Goal: Information Seeking & Learning: Find specific fact

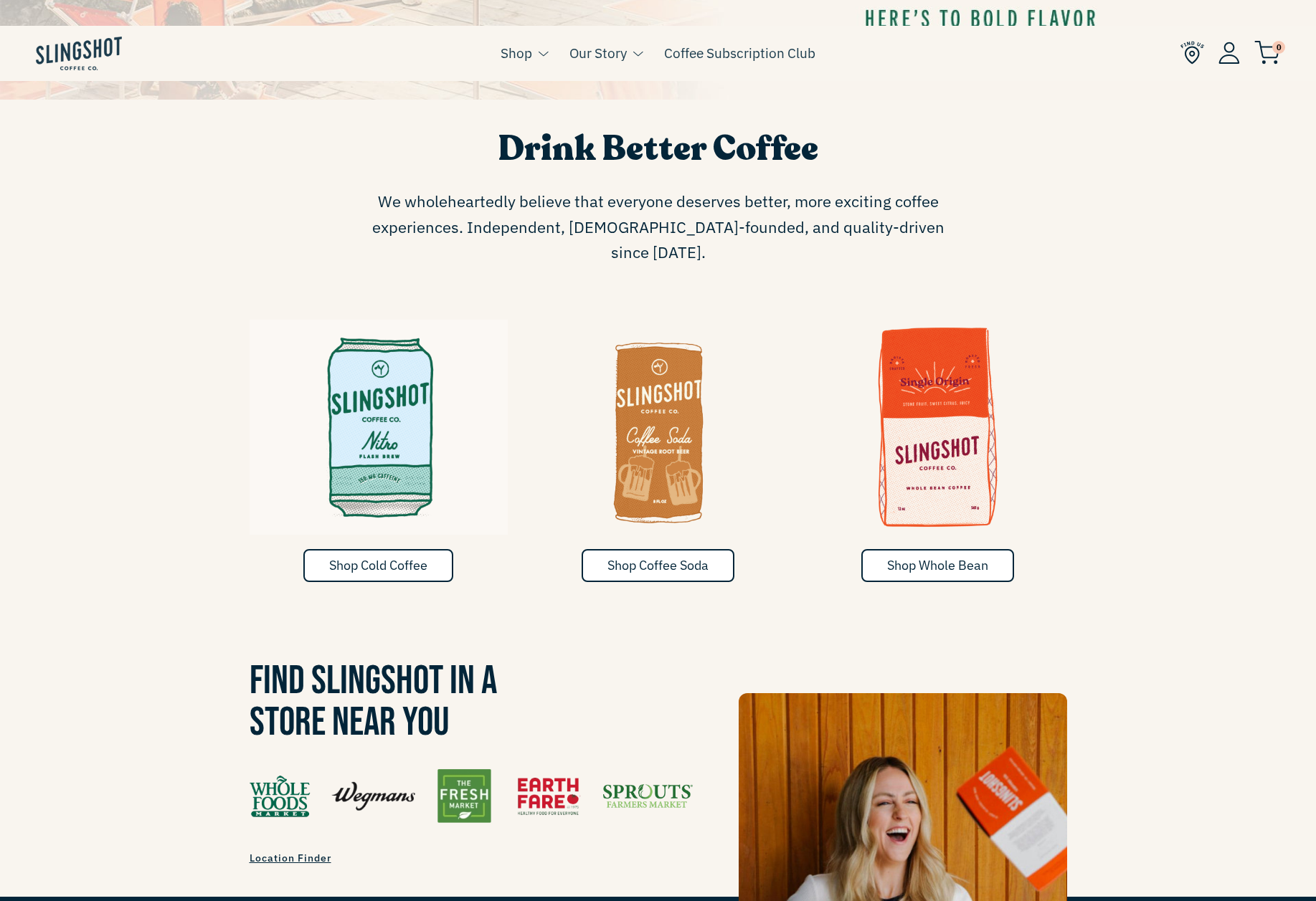
scroll to position [860, 0]
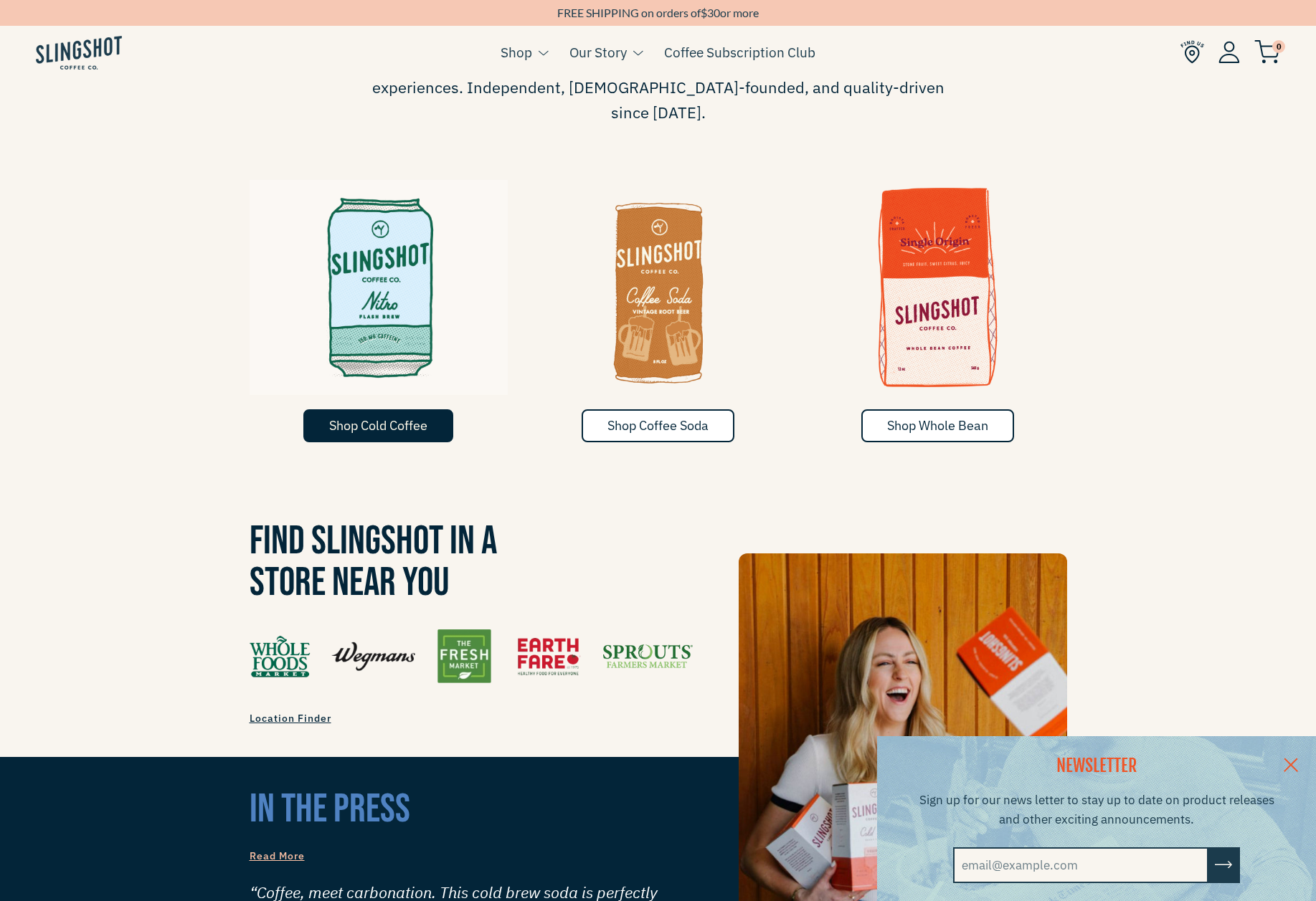
click at [402, 417] on span "Shop Cold Coffee" at bounding box center [377, 425] width 98 height 17
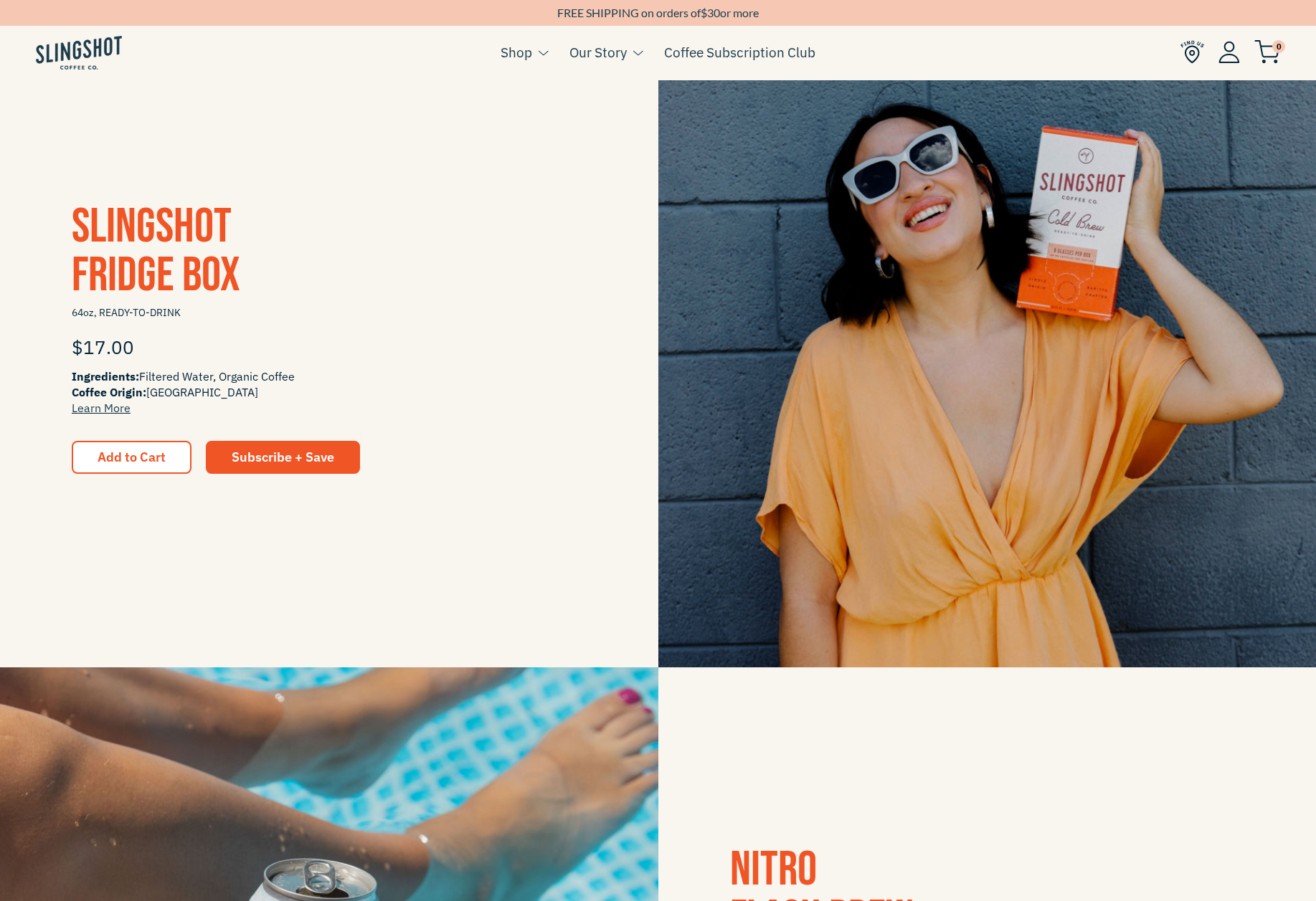
scroll to position [215, 0]
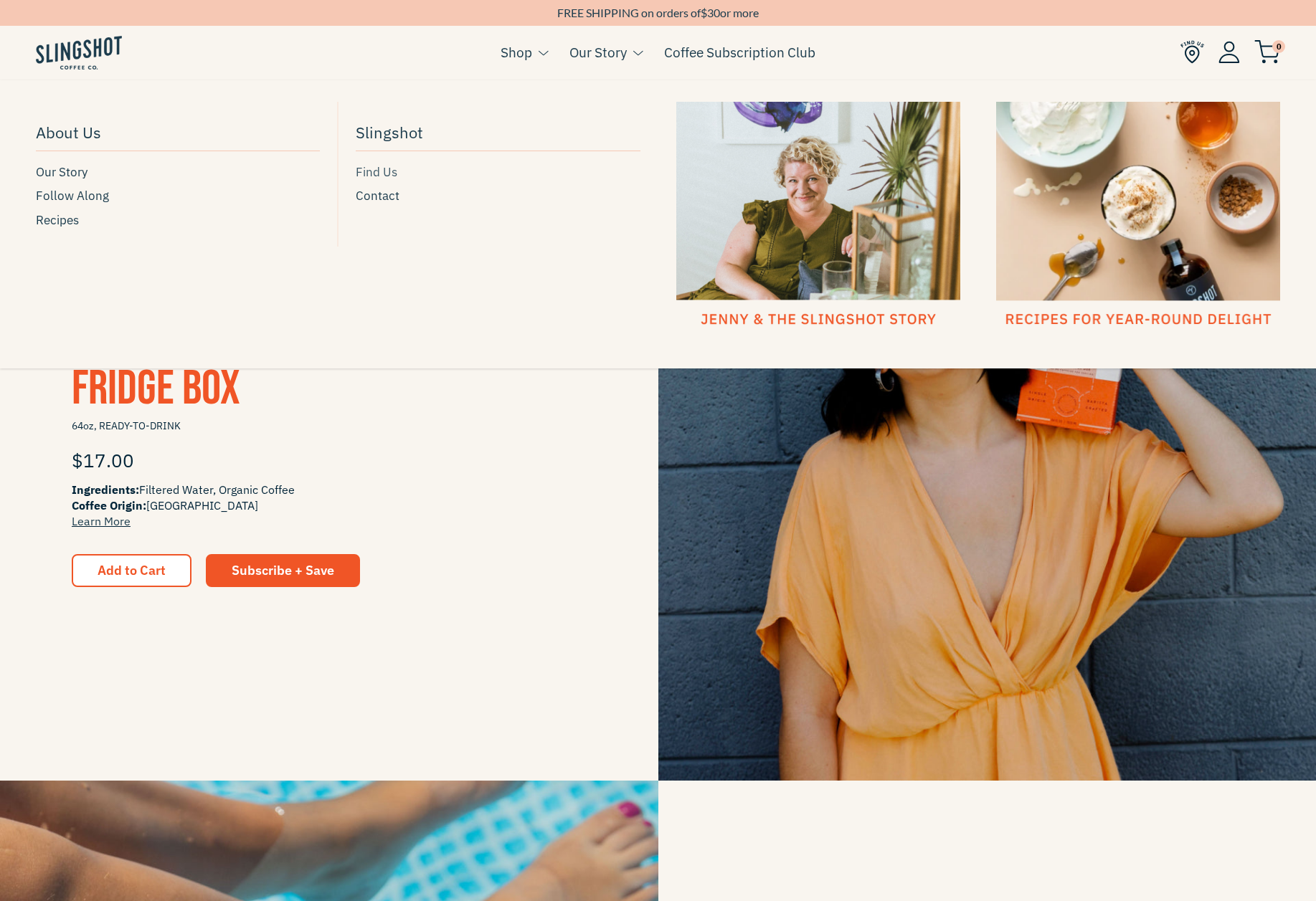
click at [390, 174] on span "Find Us" at bounding box center [376, 173] width 41 height 20
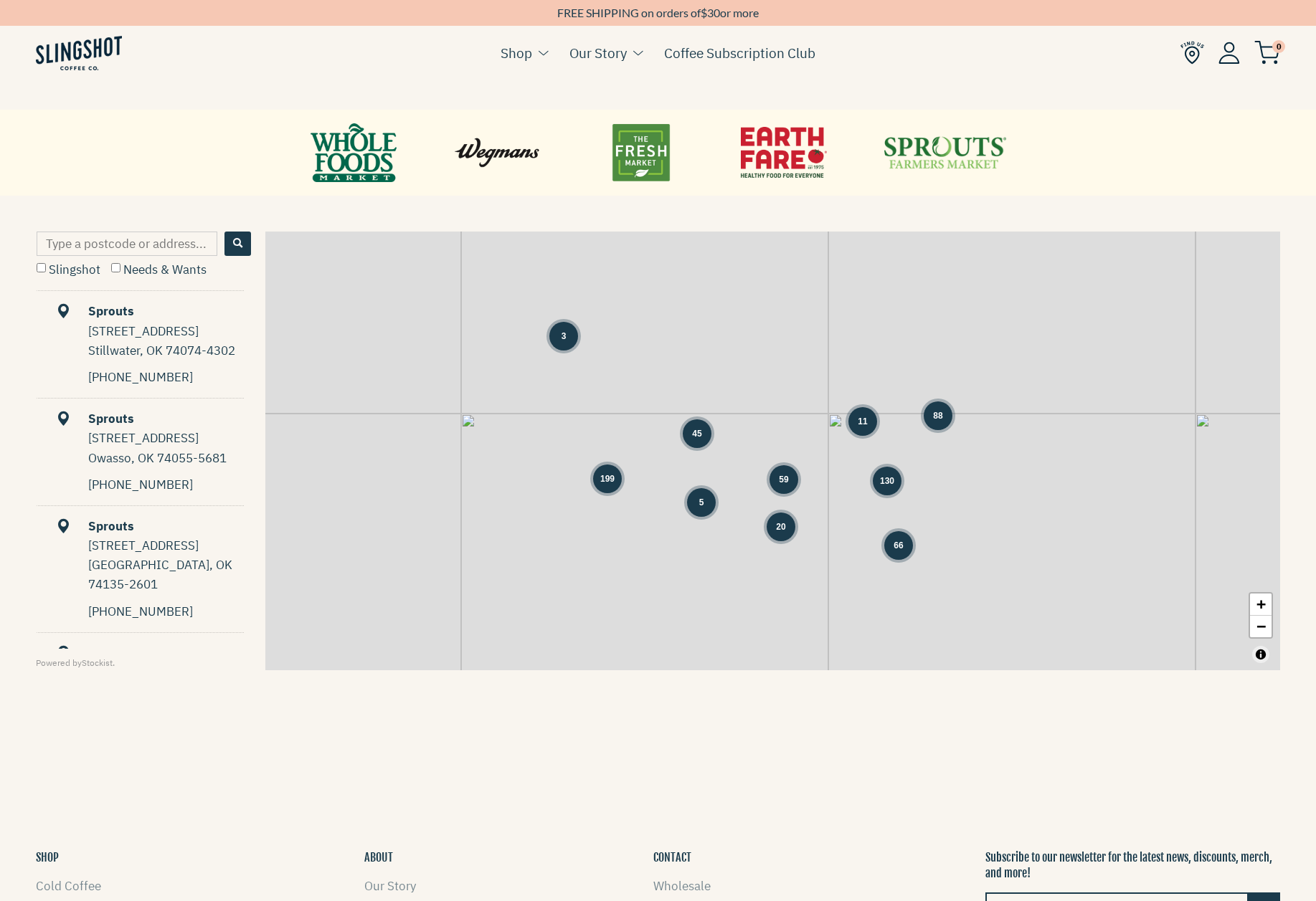
scroll to position [573, 0]
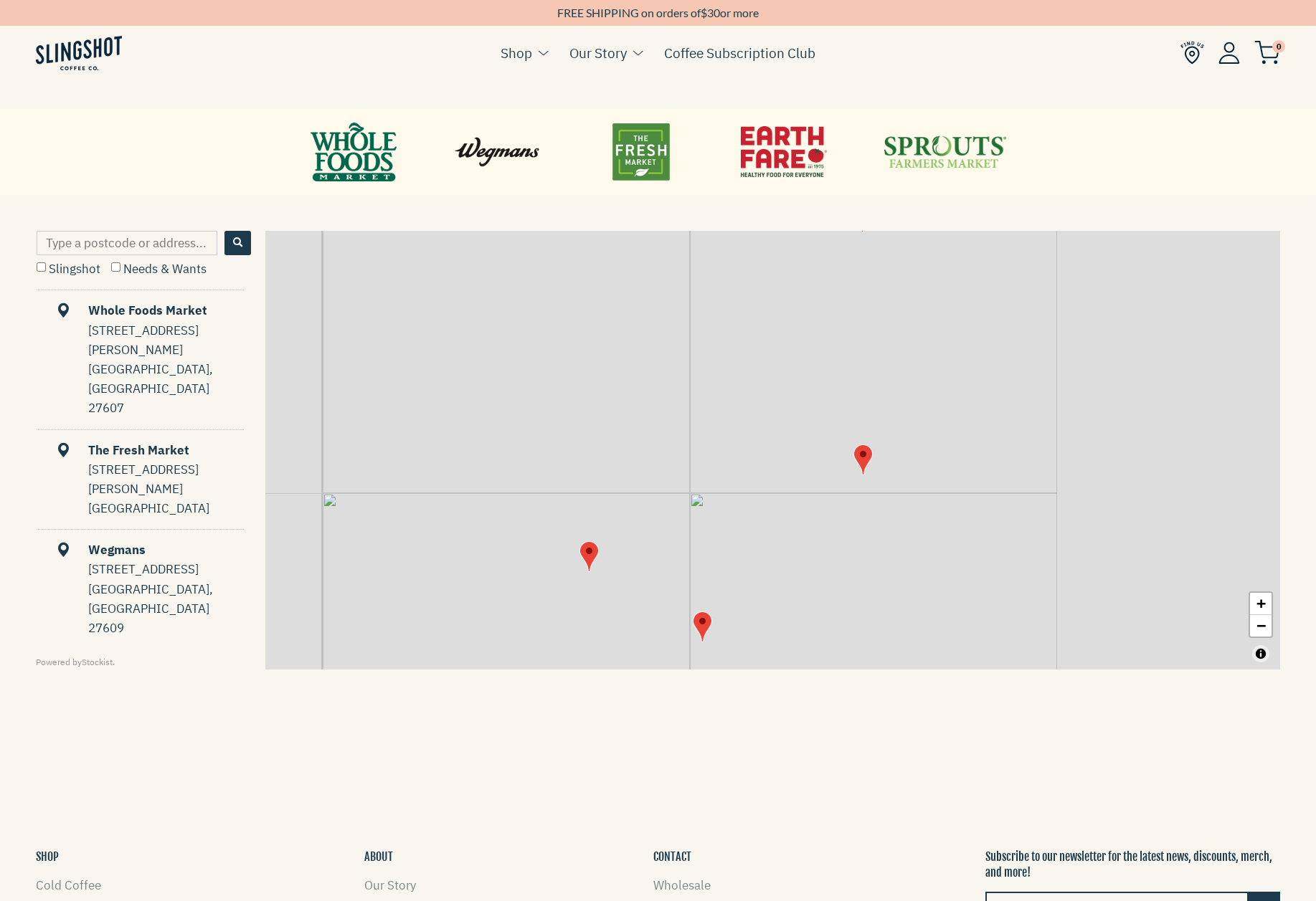
drag, startPoint x: 1050, startPoint y: 349, endPoint x: 787, endPoint y: 498, distance: 302.3
click at [787, 498] on div "+ −" at bounding box center [773, 450] width 1015 height 438
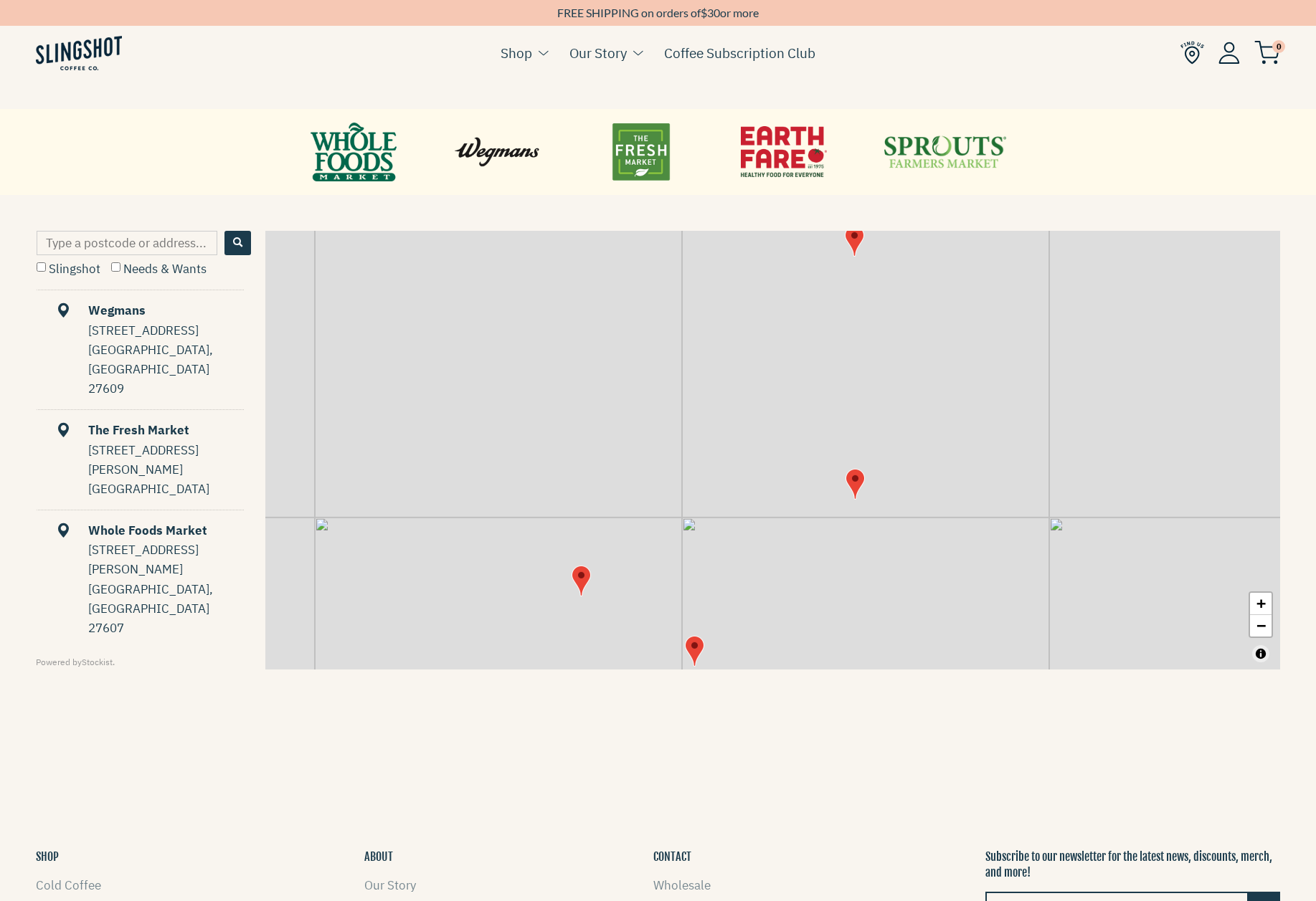
drag, startPoint x: 962, startPoint y: 346, endPoint x: 859, endPoint y: 467, distance: 158.9
click at [859, 467] on div "+ −" at bounding box center [773, 450] width 1015 height 438
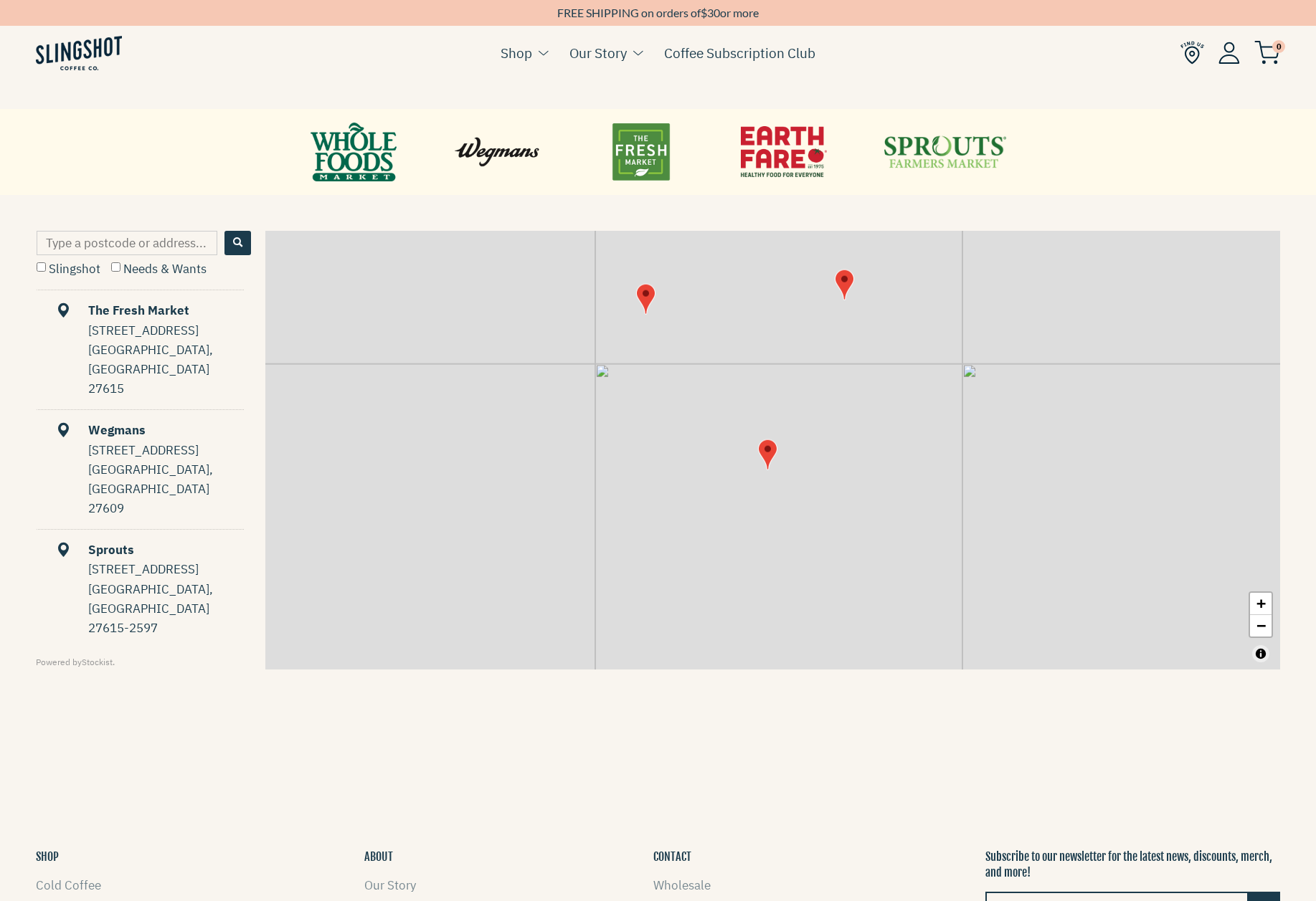
drag, startPoint x: 978, startPoint y: 260, endPoint x: 989, endPoint y: 405, distance: 145.4
click at [989, 405] on div "+ −" at bounding box center [773, 450] width 1015 height 438
click at [850, 303] on img "Map" at bounding box center [849, 301] width 20 height 31
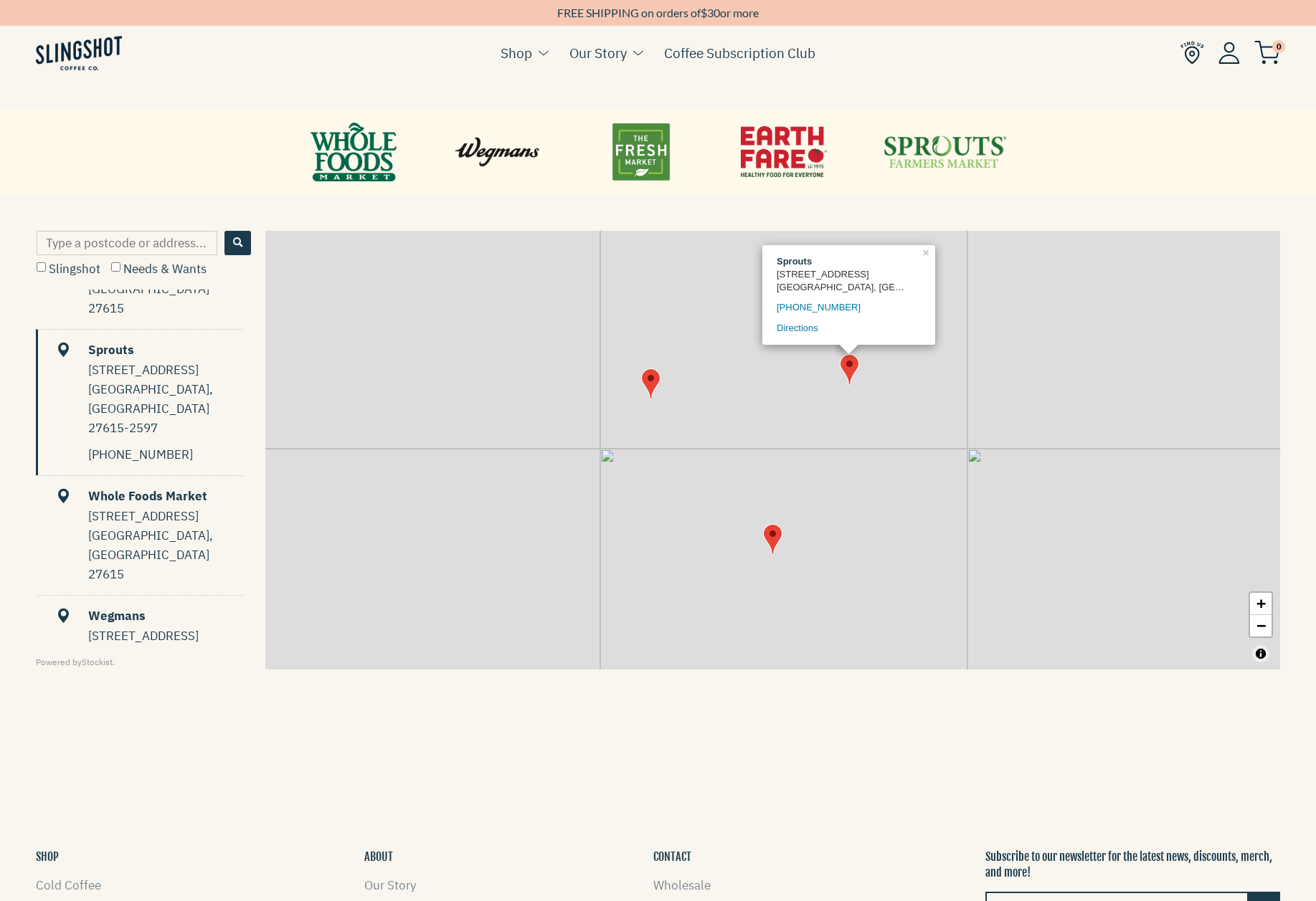
scroll to position [82, 0]
click at [924, 252] on link "×" at bounding box center [927, 251] width 16 height 13
click at [115, 339] on div "Sprouts" at bounding box center [140, 349] width 205 height 20
